Goal: Information Seeking & Learning: Learn about a topic

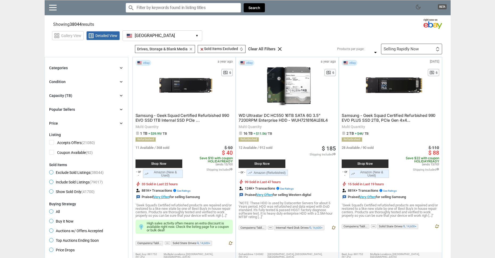
click at [423, 10] on div "dark_mode BETA search Filter by keyword search clear Search" at bounding box center [248, 7] width 406 height 15
click at [419, 8] on span "dark_mode" at bounding box center [418, 7] width 6 height 6
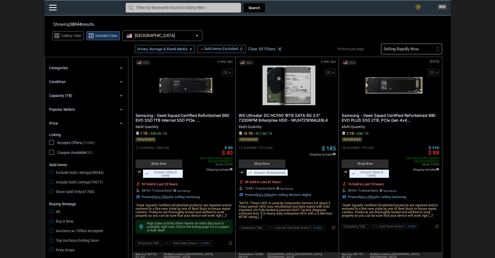
click at [419, 7] on span "light_mode" at bounding box center [418, 7] width 6 height 6
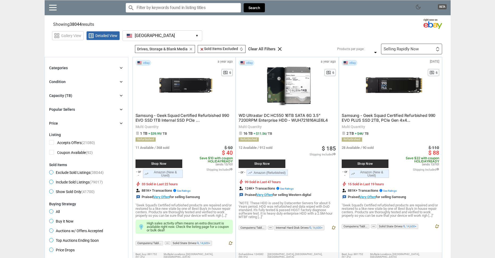
click at [173, 33] on button "[GEOGRAPHIC_DATA] [GEOGRAPHIC_DATA] ▾" at bounding box center [163, 35] width 80 height 11
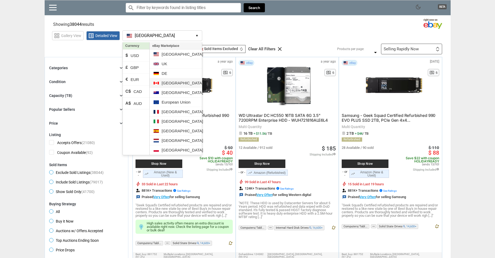
click at [172, 82] on li "[GEOGRAPHIC_DATA]" at bounding box center [176, 83] width 52 height 10
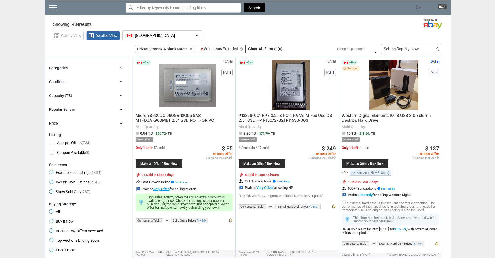
click at [157, 31] on button "[GEOGRAPHIC_DATA] [GEOGRAPHIC_DATA] ▾" at bounding box center [163, 35] width 80 height 11
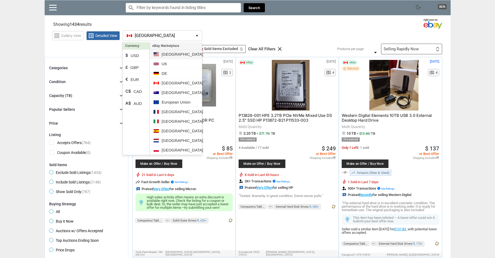
click at [169, 54] on li "[GEOGRAPHIC_DATA]" at bounding box center [176, 54] width 52 height 10
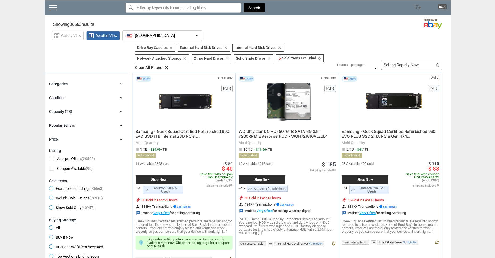
click at [405, 66] on div "Selling Rapidly Now" at bounding box center [401, 65] width 35 height 4
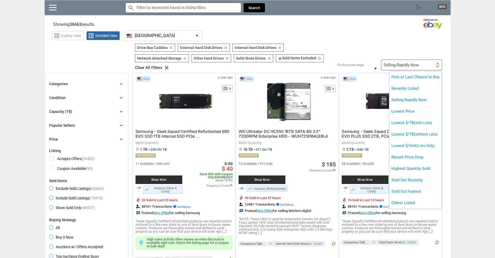
click at [463, 68] on div at bounding box center [247, 129] width 495 height 258
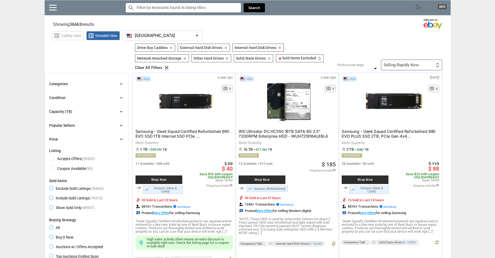
click at [419, 60] on div "Selling Rapidly Now First or Last Chance to Buy Recently Listed Selling Rapidly…" at bounding box center [411, 65] width 61 height 11
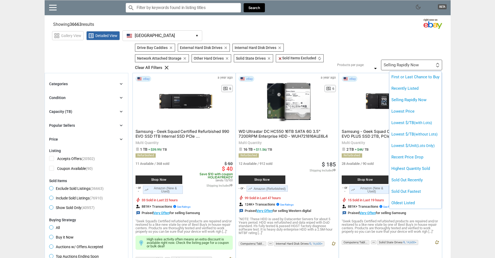
click at [471, 95] on div at bounding box center [247, 129] width 495 height 258
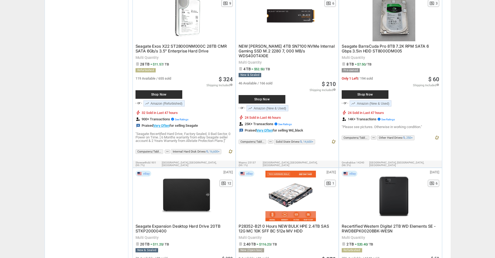
scroll to position [532, 0]
